Goal: Task Accomplishment & Management: Manage account settings

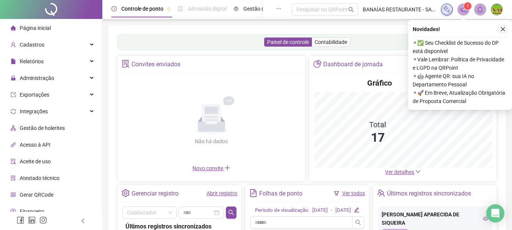
click at [505, 28] on button "button" at bounding box center [502, 29] width 9 height 9
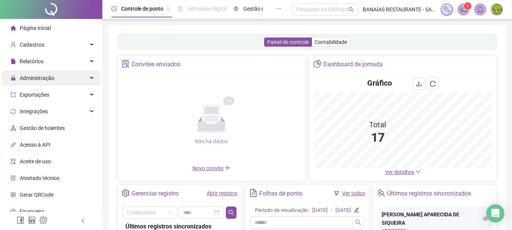
click at [71, 76] on div "Administração" at bounding box center [51, 77] width 99 height 15
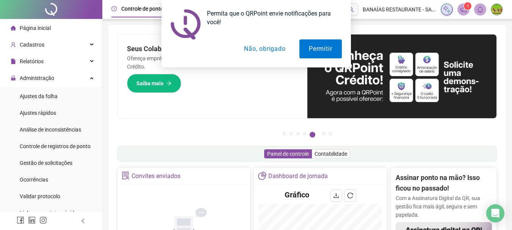
drag, startPoint x: 269, startPoint y: 48, endPoint x: 273, endPoint y: 49, distance: 4.3
click at [273, 49] on button "Não, obrigado" at bounding box center [264, 48] width 60 height 19
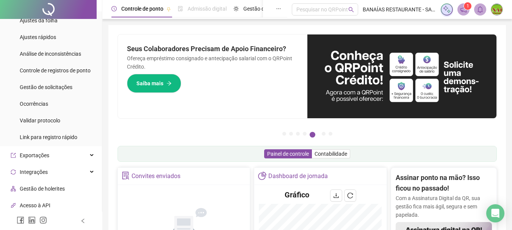
click at [464, 8] on span "1" at bounding box center [463, 9] width 12 height 12
click at [467, 6] on span "1" at bounding box center [467, 5] width 3 height 5
click at [462, 7] on icon "notification" at bounding box center [463, 9] width 7 height 7
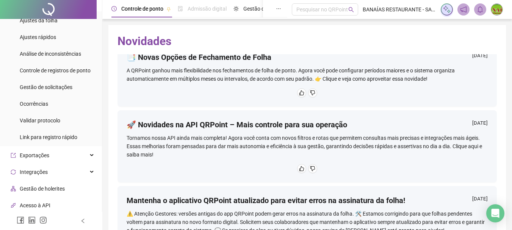
scroll to position [265, 0]
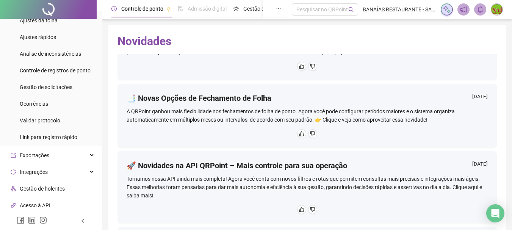
click at [238, 96] on h4 "📑 Novas Opções de Fechamento de Folha" at bounding box center [198, 98] width 145 height 11
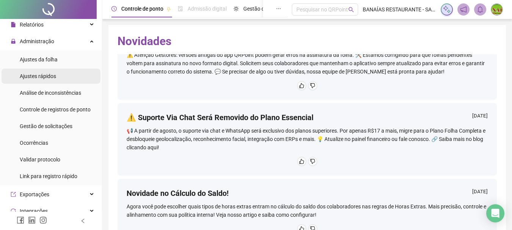
scroll to position [0, 0]
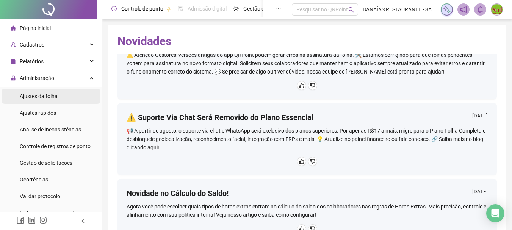
click at [59, 95] on li "Ajustes da folha" at bounding box center [51, 96] width 99 height 15
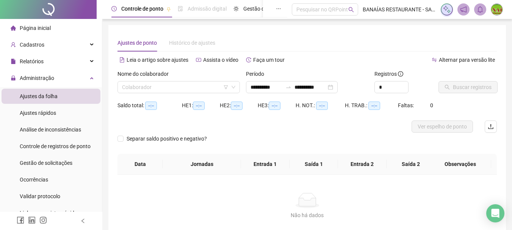
type input "**********"
click at [146, 7] on span "Controle de ponto" at bounding box center [142, 9] width 42 height 6
click at [248, 8] on span "Gestão de férias" at bounding box center [244, 9] width 38 height 6
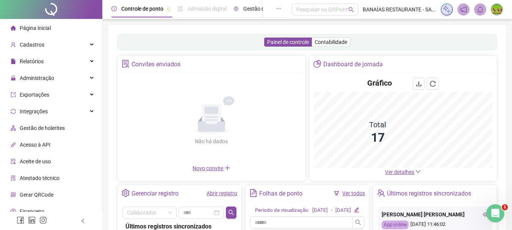
click at [253, 9] on span "Gestão de férias" at bounding box center [262, 9] width 38 height 6
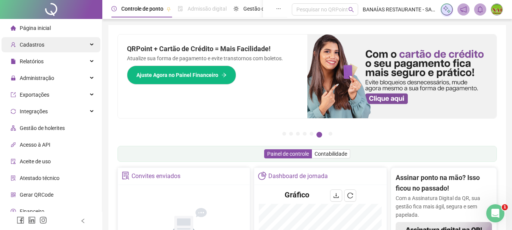
click at [68, 37] on div "Cadastros" at bounding box center [51, 44] width 99 height 15
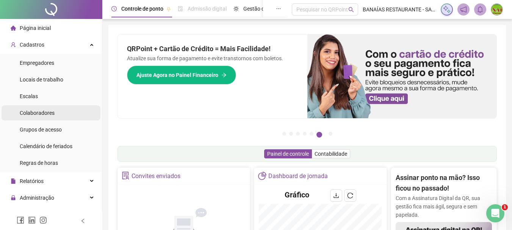
click at [48, 112] on span "Colaboradores" at bounding box center [37, 113] width 35 height 6
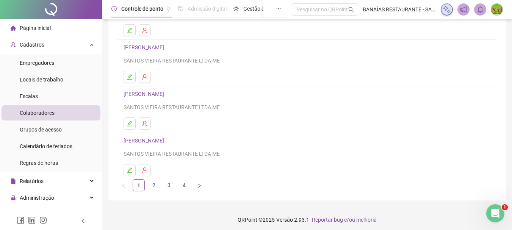
scroll to position [136, 0]
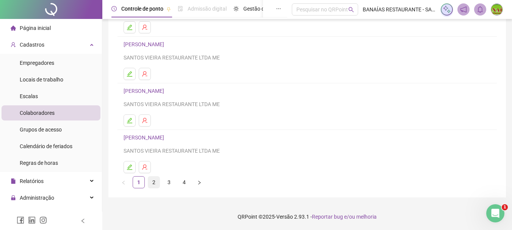
click at [152, 183] on link "2" at bounding box center [153, 181] width 11 height 11
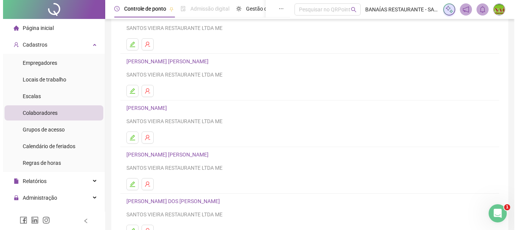
scroll to position [114, 0]
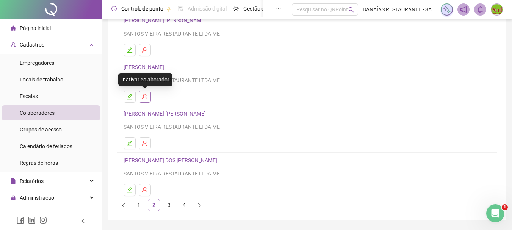
click at [144, 95] on icon "user-delete" at bounding box center [145, 97] width 6 height 6
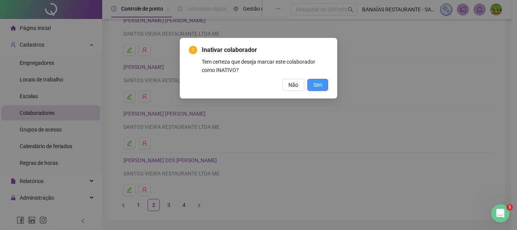
click at [322, 84] on span "Sim" at bounding box center [318, 85] width 9 height 8
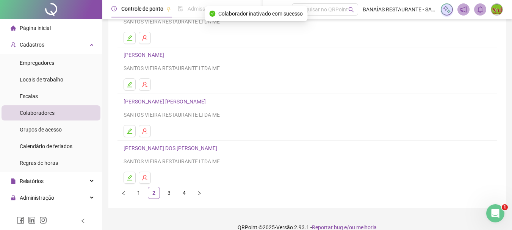
scroll to position [136, 0]
